Goal: Task Accomplishment & Management: Manage account settings

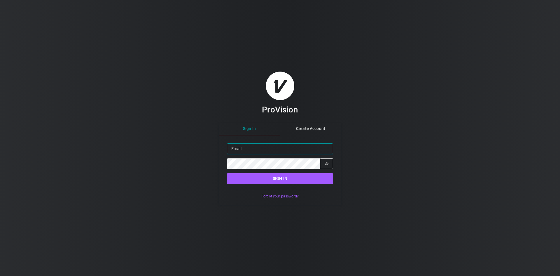
click at [265, 146] on input "Email" at bounding box center [280, 148] width 106 height 11
click at [328, 165] on icon "Show password" at bounding box center [327, 164] width 4 height 4
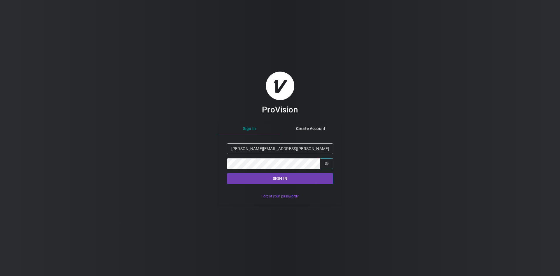
click at [285, 179] on button "Sign in" at bounding box center [280, 178] width 106 height 11
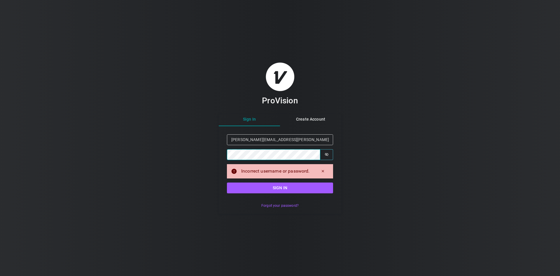
click at [207, 151] on div "ProVision Sign In Create Account Sign in Email [PERSON_NAME][EMAIL_ADDRESS][PER…" at bounding box center [280, 138] width 560 height 276
click at [276, 189] on button "Sign in" at bounding box center [280, 187] width 106 height 11
click at [216, 146] on div "ProVision Sign In Create Account Sign in Email [PERSON_NAME][EMAIL_ADDRESS][PER…" at bounding box center [280, 138] width 560 height 276
click at [314, 140] on input "[PERSON_NAME][EMAIL_ADDRESS][PERSON_NAME][DOMAIN_NAME]" at bounding box center [280, 139] width 106 height 11
drag, startPoint x: 314, startPoint y: 140, endPoint x: 196, endPoint y: 139, distance: 117.3
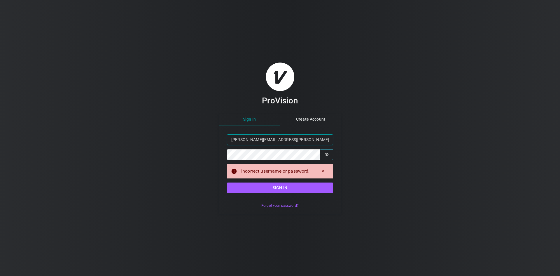
click at [196, 139] on div "ProVision Sign In Create Account Sign in Email [PERSON_NAME][EMAIL_ADDRESS][PER…" at bounding box center [280, 138] width 560 height 276
type input "[PERSON_NAME][EMAIL_ADDRESS][PERSON_NAME][DOMAIN_NAME]"
click at [283, 188] on button "Sign in" at bounding box center [280, 187] width 106 height 11
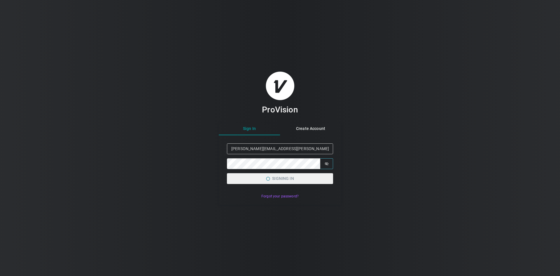
click at [283, 188] on form "Sign in Email [PERSON_NAME][EMAIL_ADDRESS][PERSON_NAME][DOMAIN_NAME] Password P…" at bounding box center [280, 163] width 123 height 57
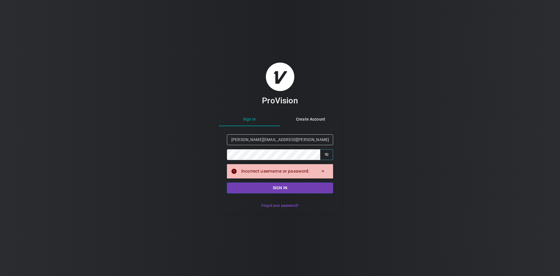
click at [284, 189] on button "Sign in" at bounding box center [280, 187] width 106 height 11
